Goal: Task Accomplishment & Management: Use online tool/utility

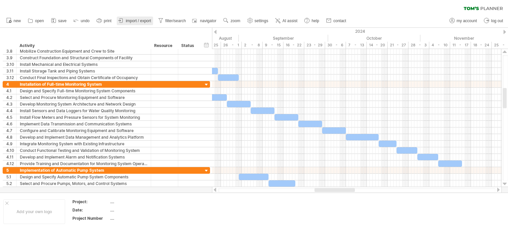
click at [134, 21] on span "import / export" at bounding box center [138, 21] width 25 height 5
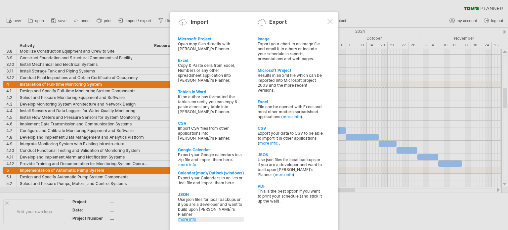
click at [187, 217] on link "more info" at bounding box center [211, 219] width 66 height 5
click at [331, 21] on div at bounding box center [330, 21] width 5 height 5
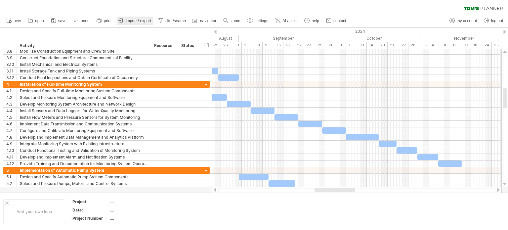
click at [136, 20] on span "import / export" at bounding box center [138, 21] width 25 height 5
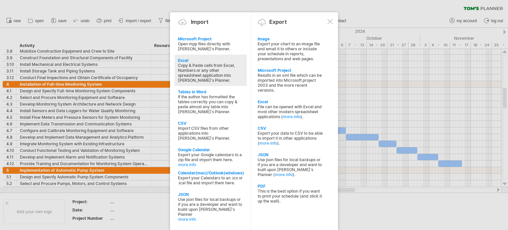
click at [183, 62] on div "Excel" at bounding box center [211, 60] width 66 height 5
type textarea "**********"
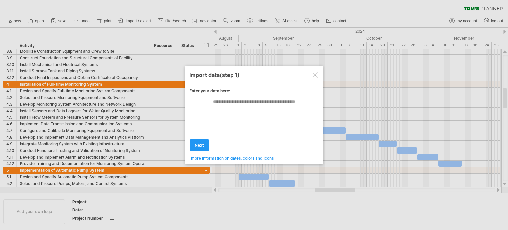
click at [314, 75] on div at bounding box center [315, 74] width 5 height 5
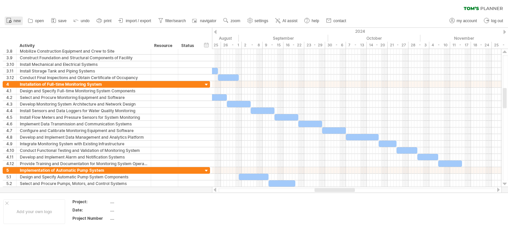
click at [12, 20] on link "new" at bounding box center [14, 21] width 18 height 9
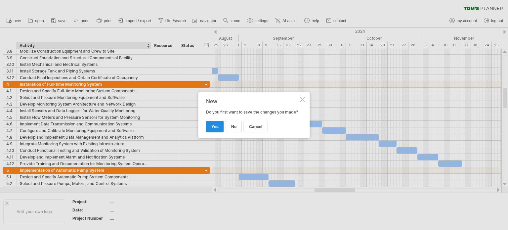
click at [215, 125] on span "yes" at bounding box center [215, 126] width 7 height 5
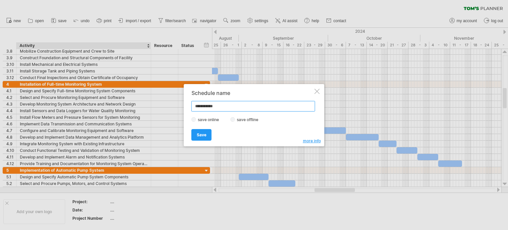
click at [195, 107] on input "**********" at bounding box center [254, 106] width 124 height 11
type input "**********"
click at [201, 135] on span "Save" at bounding box center [202, 134] width 10 height 5
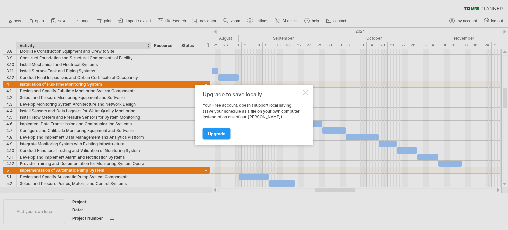
click at [304, 92] on div at bounding box center [306, 92] width 5 height 5
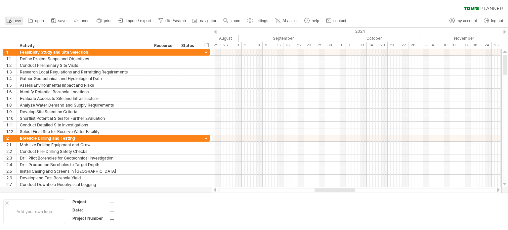
click at [14, 20] on span "new" at bounding box center [17, 21] width 7 height 5
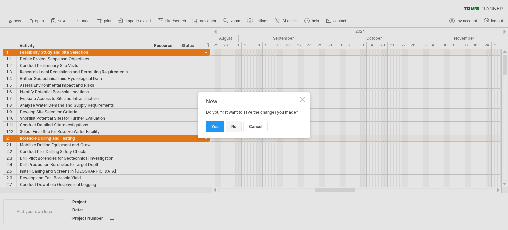
click at [231, 127] on span "no" at bounding box center [233, 126] width 5 height 5
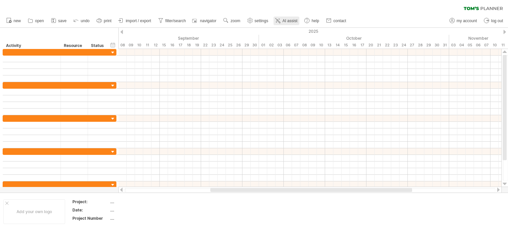
click at [285, 20] on span "AI assist" at bounding box center [290, 21] width 15 height 5
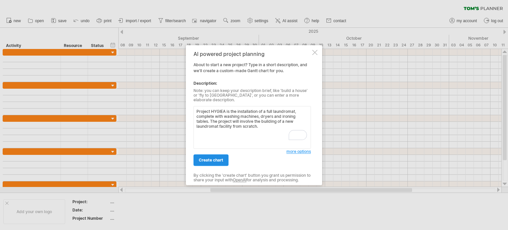
type textarea "Project HYGIEA is the installation of a full laundromat, complete with washing …"
click at [209, 158] on span "create chart" at bounding box center [211, 160] width 24 height 5
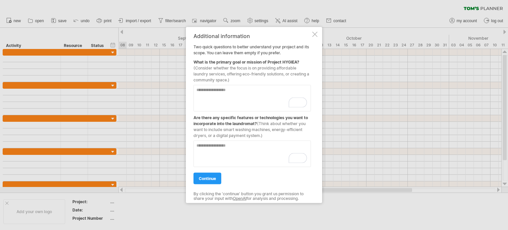
click at [196, 90] on textarea "To enrich screen reader interactions, please activate Accessibility in Grammarl…" at bounding box center [253, 98] width 118 height 26
type textarea "**********"
click at [196, 145] on textarea "To enrich screen reader interactions, please activate Accessibility in Grammarl…" at bounding box center [253, 153] width 118 height 26
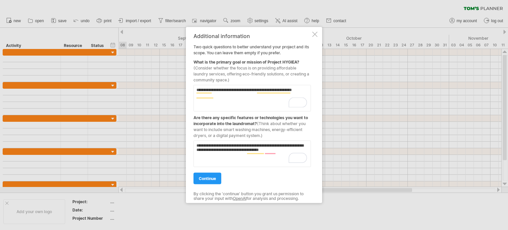
click at [245, 151] on textarea "**********" at bounding box center [253, 153] width 118 height 26
click at [250, 157] on textarea "**********" at bounding box center [253, 153] width 118 height 26
type textarea "**********"
drag, startPoint x: 210, startPoint y: 178, endPoint x: 253, endPoint y: 184, distance: 43.8
click at [210, 178] on span "continue" at bounding box center [207, 178] width 17 height 5
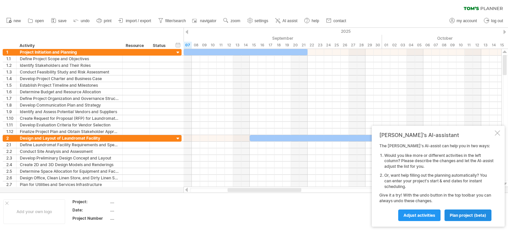
click at [470, 216] on span "plan project (beta)" at bounding box center [468, 215] width 36 height 5
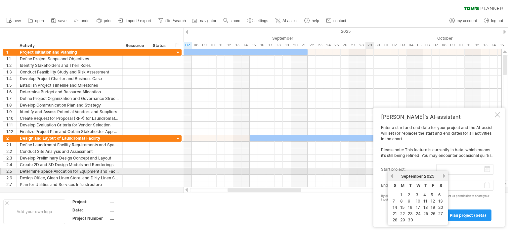
click at [490, 168] on input "start project:" at bounding box center [465, 169] width 57 height 11
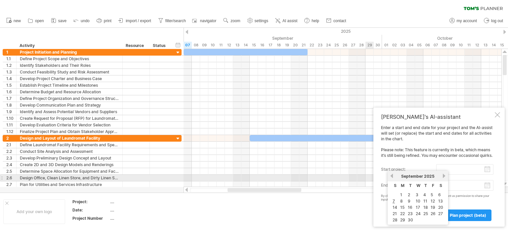
click at [393, 177] on link "previous" at bounding box center [392, 175] width 5 height 5
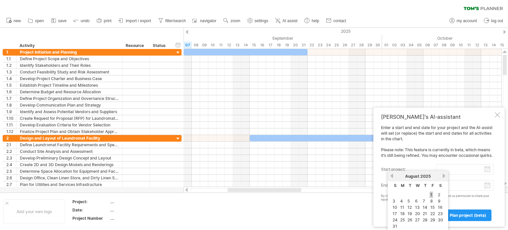
click at [430, 194] on link "1" at bounding box center [431, 195] width 3 height 6
type input "********"
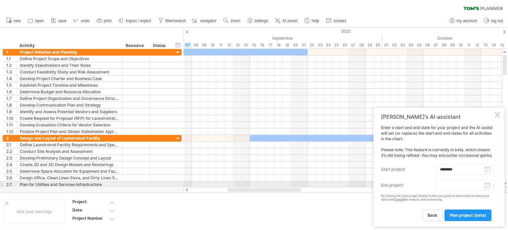
click at [487, 186] on body "progress(100%) Trying to reach [DOMAIN_NAME] Connected again... 0% clear filter…" at bounding box center [254, 115] width 508 height 231
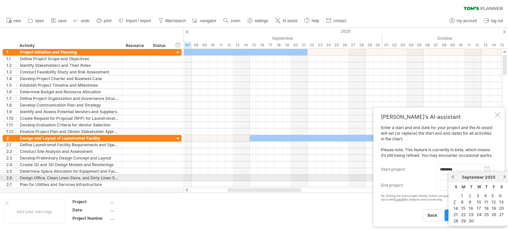
click at [504, 176] on link "next" at bounding box center [505, 176] width 5 height 5
click at [505, 176] on link "next" at bounding box center [505, 176] width 5 height 5
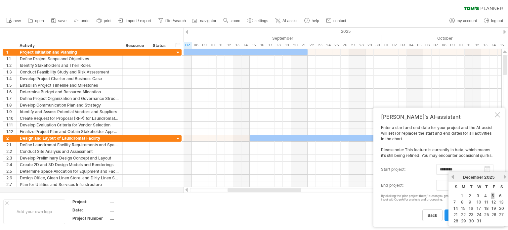
click at [491, 195] on link "5" at bounding box center [493, 196] width 4 height 6
type input "********"
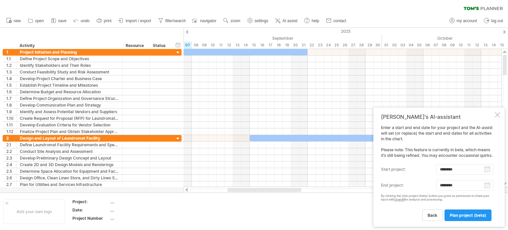
click at [462, 214] on span "plan project (beta)" at bounding box center [468, 215] width 36 height 5
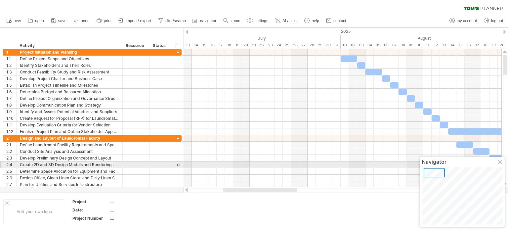
click at [501, 163] on div at bounding box center [500, 162] width 5 height 5
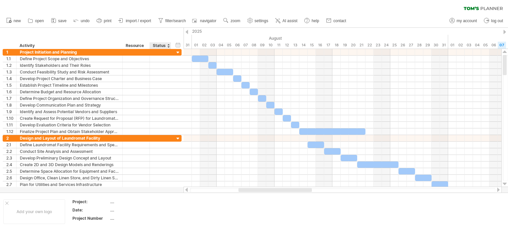
drag, startPoint x: 313, startPoint y: 32, endPoint x: 165, endPoint y: 31, distance: 147.6
click at [165, 31] on div "Trying to reach [DOMAIN_NAME] Connected again... 0% clear filter new 1" at bounding box center [254, 115] width 508 height 230
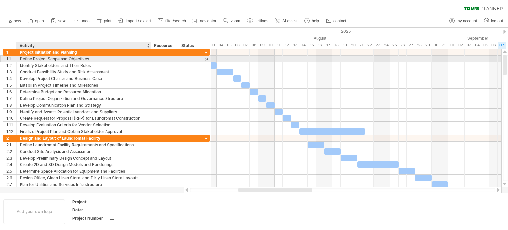
drag, startPoint x: 122, startPoint y: 60, endPoint x: 150, endPoint y: 62, distance: 28.5
click at [150, 62] on div at bounding box center [150, 59] width 3 height 7
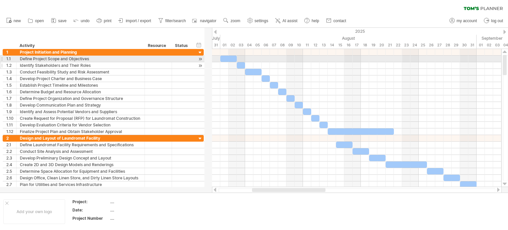
drag, startPoint x: 151, startPoint y: 62, endPoint x: 144, endPoint y: 63, distance: 6.4
click at [144, 63] on div "**********" at bounding box center [103, 92] width 201 height 86
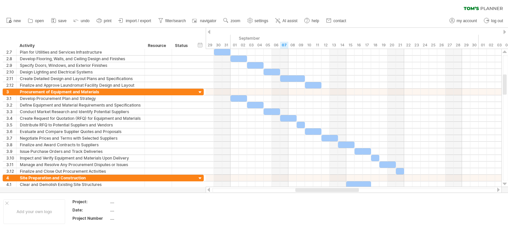
drag, startPoint x: 444, startPoint y: 31, endPoint x: 204, endPoint y: 1, distance: 241.9
click at [204, 1] on div "Trying to reach [DOMAIN_NAME] Connected again... 0% clear filter new 1" at bounding box center [254, 115] width 508 height 230
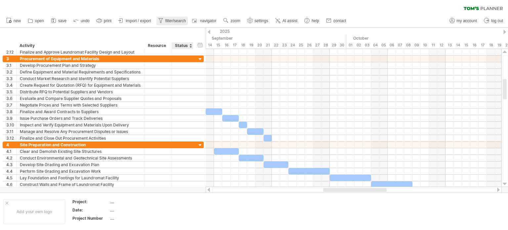
drag, startPoint x: 324, startPoint y: 34, endPoint x: 187, endPoint y: 24, distance: 138.1
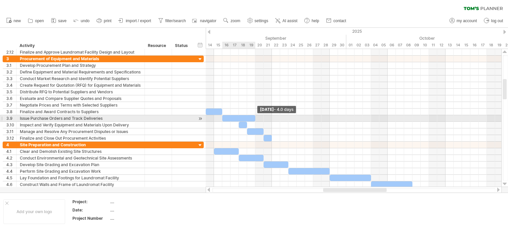
drag, startPoint x: 238, startPoint y: 117, endPoint x: 255, endPoint y: 118, distance: 16.6
click at [255, 118] on span at bounding box center [255, 118] width 3 height 6
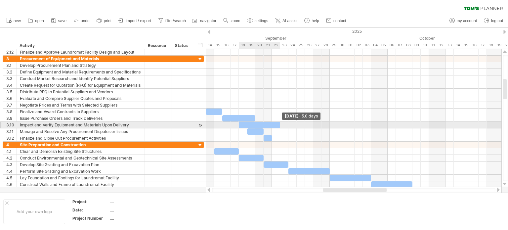
drag, startPoint x: 248, startPoint y: 123, endPoint x: 280, endPoint y: 123, distance: 32.8
click at [280, 123] on span at bounding box center [280, 125] width 3 height 6
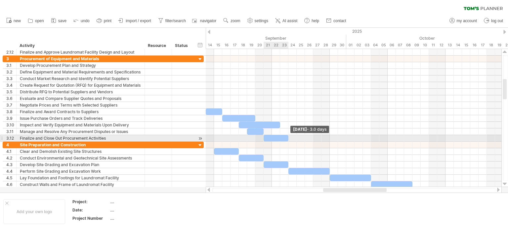
drag, startPoint x: 271, startPoint y: 136, endPoint x: 287, endPoint y: 137, distance: 15.9
click at [287, 137] on span at bounding box center [288, 138] width 3 height 6
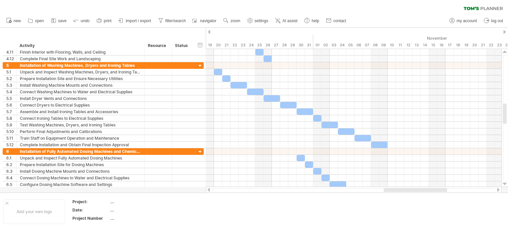
drag, startPoint x: 400, startPoint y: 33, endPoint x: 108, endPoint y: 7, distance: 293.5
click at [108, 7] on div "Trying to reach [DOMAIN_NAME] Connected again... 0% clear filter new 1" at bounding box center [254, 115] width 508 height 230
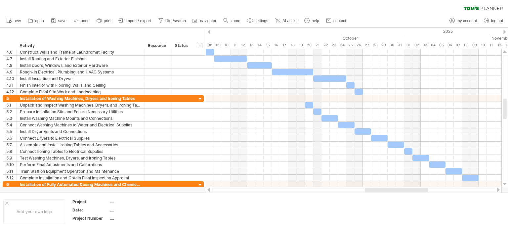
drag, startPoint x: 223, startPoint y: 33, endPoint x: 318, endPoint y: 39, distance: 95.2
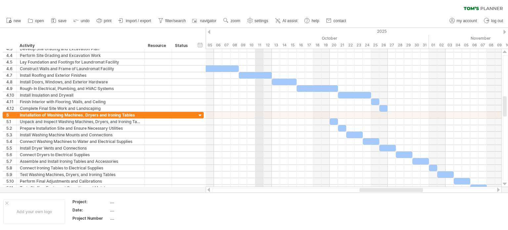
drag, startPoint x: 230, startPoint y: 35, endPoint x: 257, endPoint y: 38, distance: 27.6
click at [257, 38] on div "October" at bounding box center [301, 38] width 257 height 7
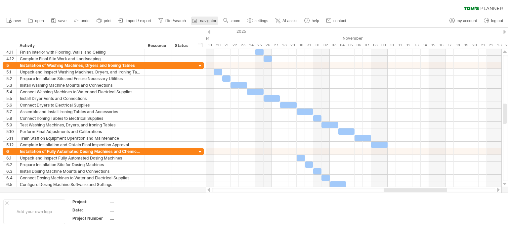
drag, startPoint x: 330, startPoint y: 29, endPoint x: 217, endPoint y: 21, distance: 113.2
click at [217, 22] on div "Trying to reach [DOMAIN_NAME] Connected again... 0% clear filter new 1" at bounding box center [254, 115] width 508 height 230
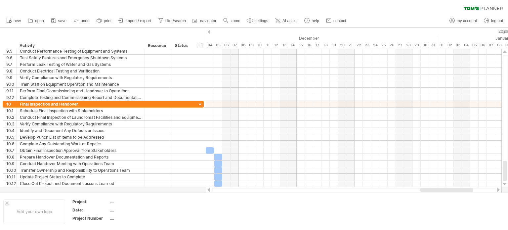
drag, startPoint x: 461, startPoint y: 33, endPoint x: 82, endPoint y: 1, distance: 379.8
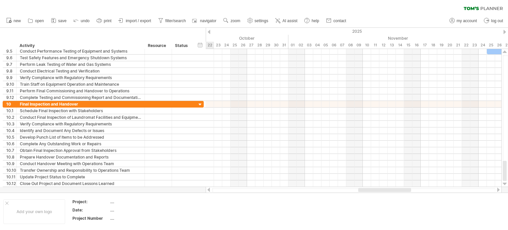
drag, startPoint x: 454, startPoint y: 191, endPoint x: 392, endPoint y: 190, distance: 62.2
click at [392, 190] on div at bounding box center [385, 190] width 53 height 4
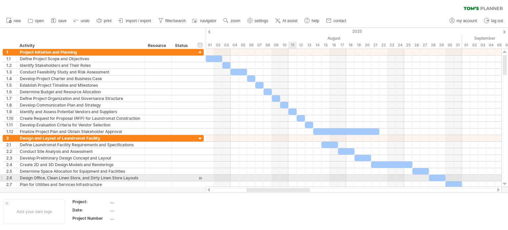
drag, startPoint x: 434, startPoint y: 189, endPoint x: 291, endPoint y: 181, distance: 142.9
click at [291, 181] on div "Trying to reach [DOMAIN_NAME] Connected again... 0% clear filter new 1" at bounding box center [254, 115] width 508 height 230
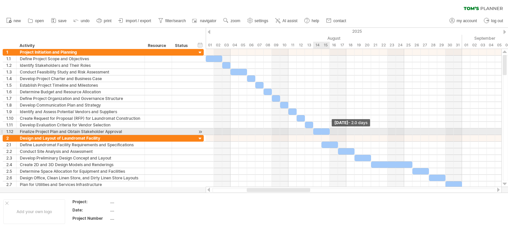
drag, startPoint x: 379, startPoint y: 131, endPoint x: 330, endPoint y: 131, distance: 49.0
click at [330, 131] on span at bounding box center [330, 131] width 3 height 6
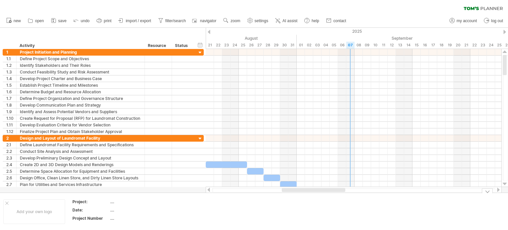
drag, startPoint x: 289, startPoint y: 188, endPoint x: 324, endPoint y: 193, distance: 35.4
click at [324, 193] on div "Trying to reach [DOMAIN_NAME] Connected again... 0% clear filter new 1" at bounding box center [254, 115] width 508 height 230
click at [266, 21] on span "settings" at bounding box center [262, 21] width 14 height 5
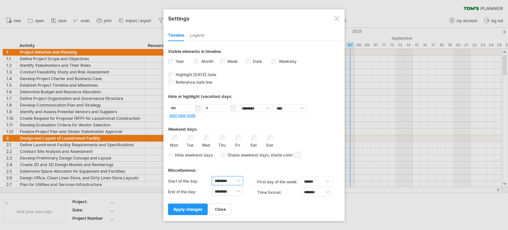
click at [239, 181] on select "******** ******** ******** ******** ******** ******** ******** ******** *******…" at bounding box center [227, 180] width 31 height 9
select select "*"
click at [212, 176] on select "******** ******** ******** ******** ******** ******** ******** ******** *******…" at bounding box center [227, 180] width 31 height 9
click at [218, 209] on span "close" at bounding box center [220, 209] width 11 height 5
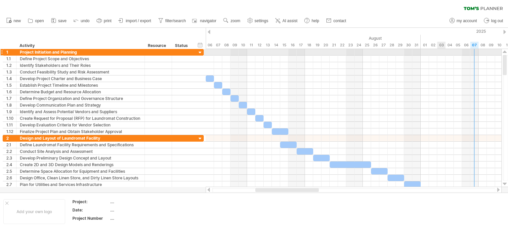
drag, startPoint x: 322, startPoint y: 33, endPoint x: 442, endPoint y: 53, distance: 121.8
click at [442, 53] on div "Trying to reach [DOMAIN_NAME] Connected again... 0% clear filter new 1" at bounding box center [254, 115] width 508 height 230
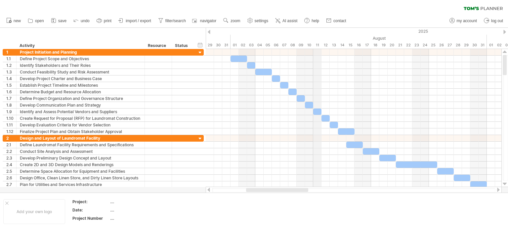
drag, startPoint x: 250, startPoint y: 33, endPoint x: 311, endPoint y: 43, distance: 61.9
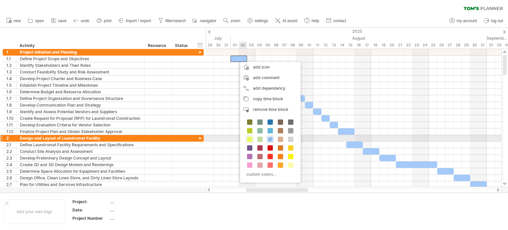
click at [250, 139] on span at bounding box center [249, 139] width 5 height 5
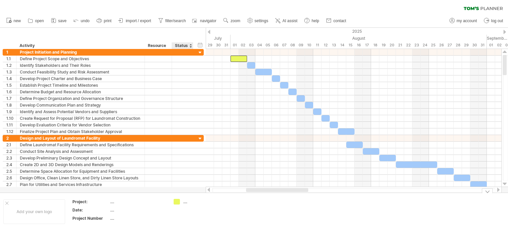
click at [185, 201] on div "...." at bounding box center [201, 202] width 36 height 6
click at [211, 216] on td at bounding box center [196, 211] width 52 height 25
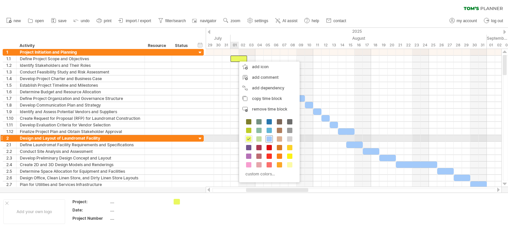
click at [271, 141] on span at bounding box center [269, 138] width 5 height 5
